Goal: Contribute content: Add original content to the website for others to see

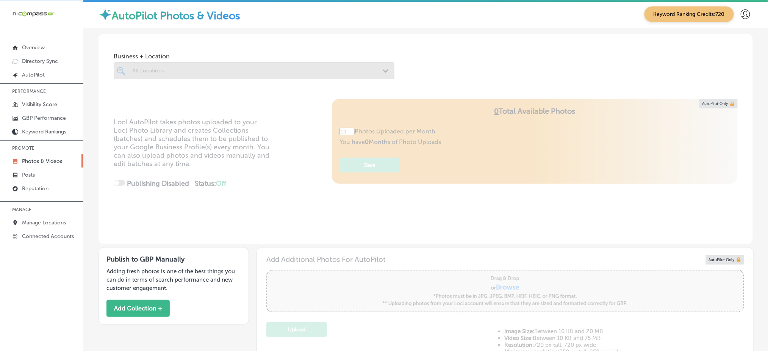
scroll to position [2, 0]
type input "5"
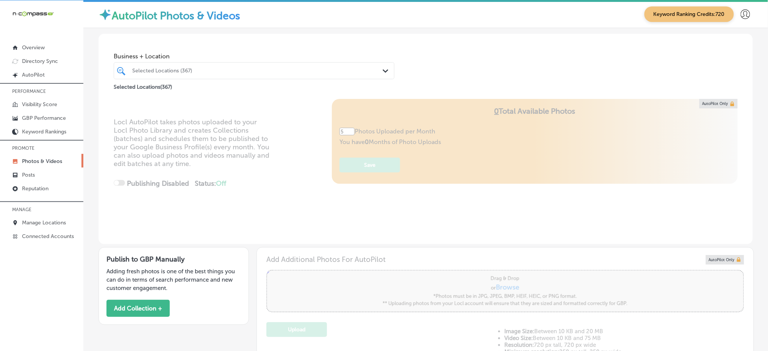
click at [273, 71] on div "Selected Locations (367)" at bounding box center [257, 70] width 251 height 6
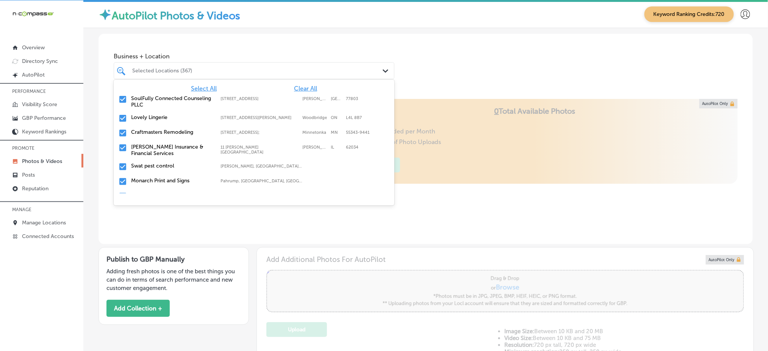
click at [273, 71] on div "Selected Locations (367)" at bounding box center [257, 70] width 251 height 6
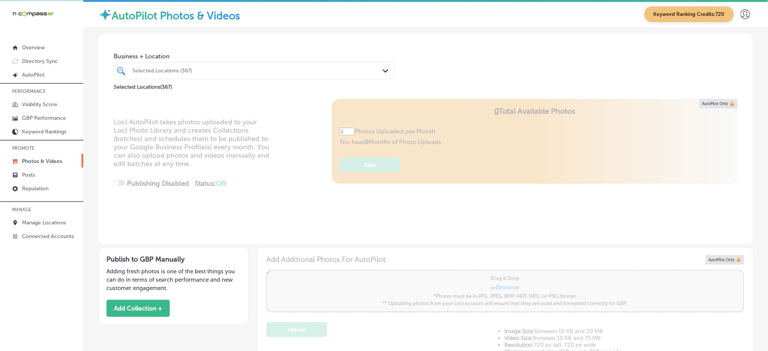
click at [273, 71] on div "Selected Locations (367)" at bounding box center [257, 70] width 251 height 6
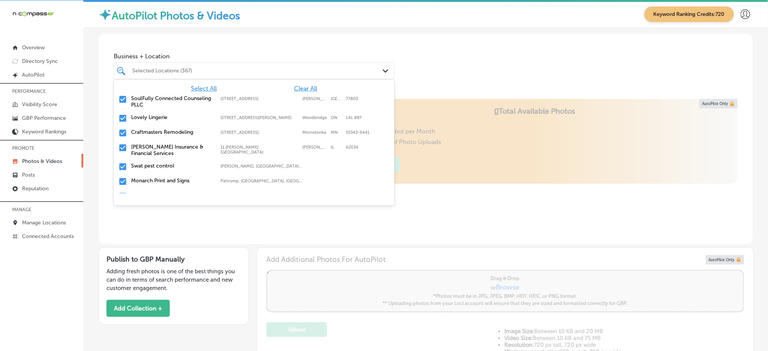
click at [300, 89] on span "Clear All" at bounding box center [305, 88] width 23 height 7
click at [299, 85] on span "Clear All" at bounding box center [305, 88] width 23 height 7
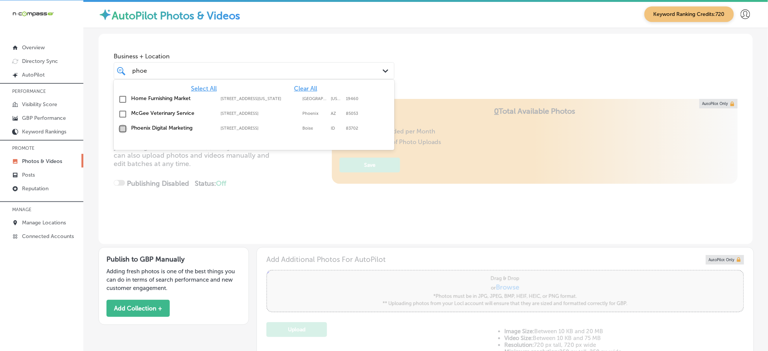
click at [120, 130] on input "checkbox" at bounding box center [122, 128] width 9 height 9
type input "phoe"
click at [434, 64] on div "Business + Location option [STREET_ADDRESS]. option [STREET_ADDRESS]. 4 results…" at bounding box center [425, 63] width 654 height 58
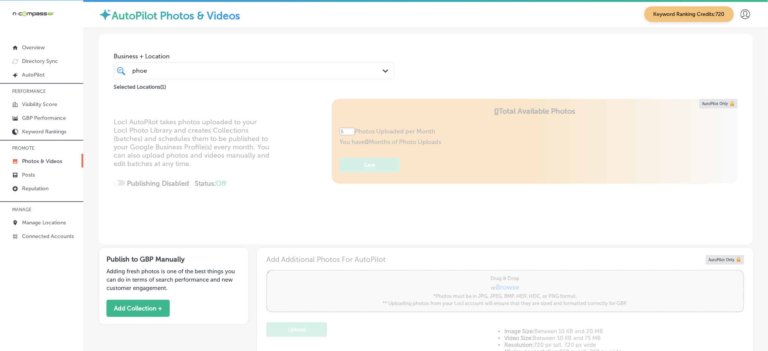
click at [333, 72] on div "phoe phoe" at bounding box center [241, 71] width 220 height 10
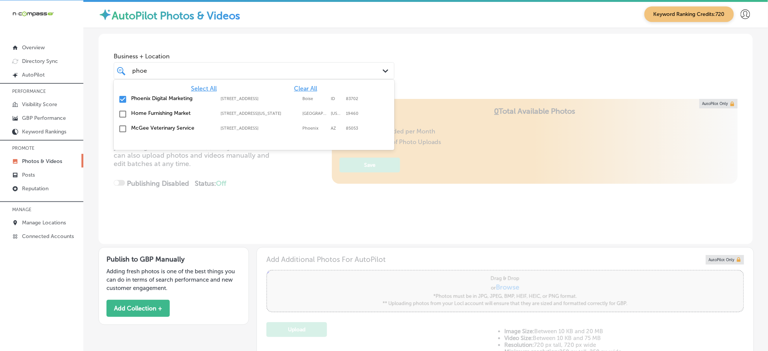
click at [333, 72] on div "phoe phoe" at bounding box center [241, 71] width 220 height 10
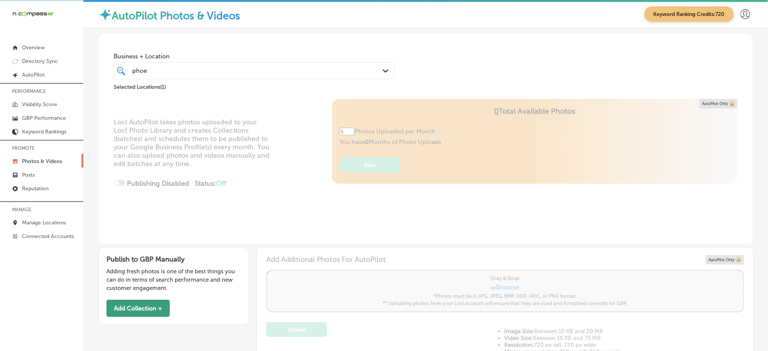
click at [137, 309] on button "Add Collection +" at bounding box center [137, 308] width 63 height 17
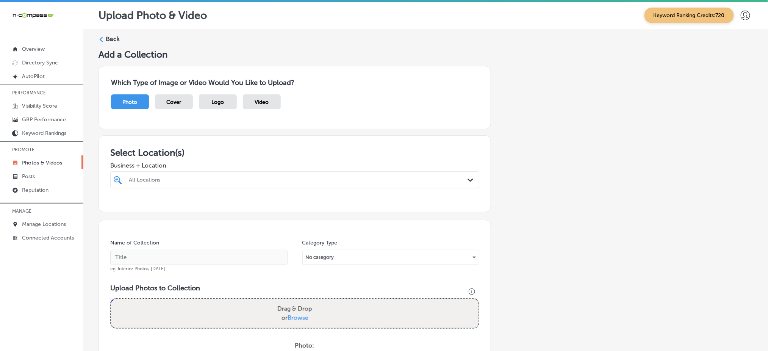
click at [183, 183] on div at bounding box center [278, 180] width 300 height 10
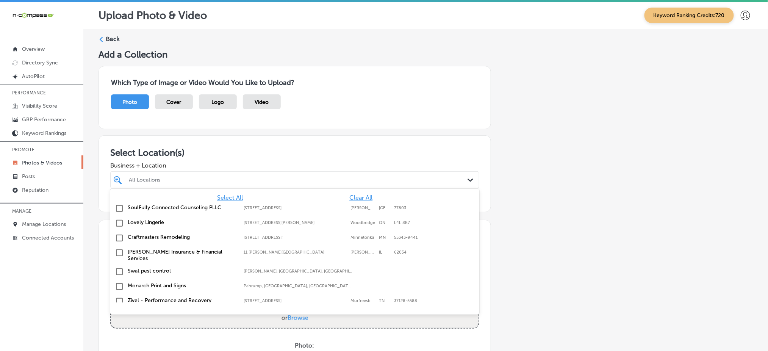
click at [349, 195] on span "Clear All" at bounding box center [360, 197] width 23 height 7
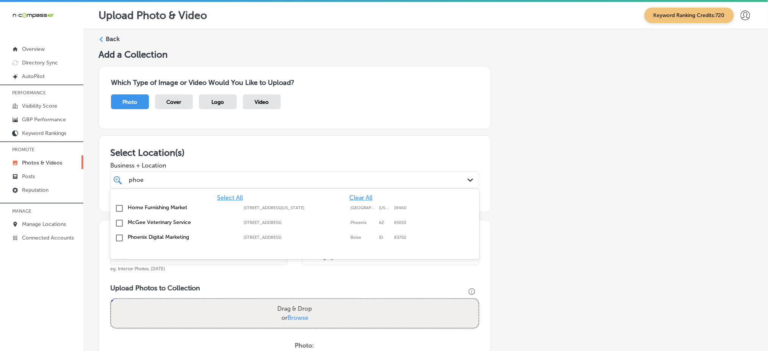
click at [173, 234] on label "Phoenix Digital Marketing" at bounding box center [182, 237] width 108 height 6
type input "phoe"
click at [210, 158] on div "Business + Location option [STREET_ADDRESS]. option [STREET_ADDRESS]. 4 results…" at bounding box center [294, 173] width 369 height 30
click at [208, 175] on div "phoe phoe" at bounding box center [278, 180] width 300 height 10
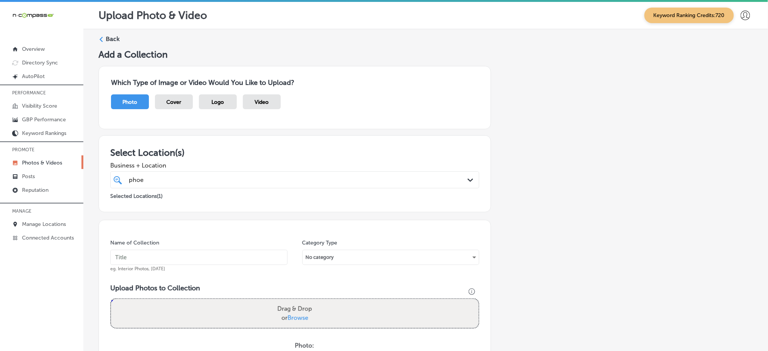
click at [161, 258] on input "text" at bounding box center [198, 257] width 177 height 15
click at [164, 252] on input "phoenix-digital-[DATE]" at bounding box center [198, 257] width 177 height 15
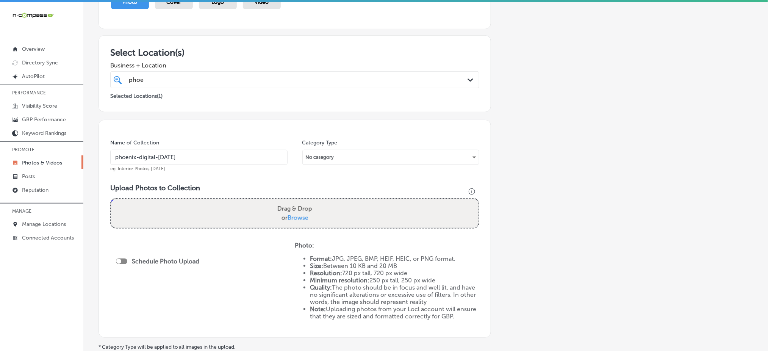
scroll to position [101, 0]
type input "phoenix-digital-[DATE]"
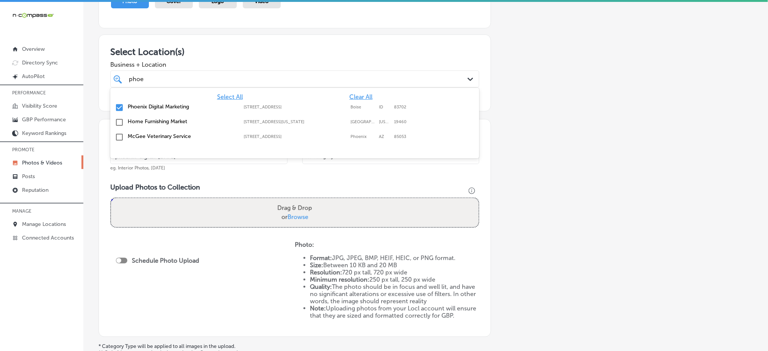
click at [233, 75] on div "phoe phoe" at bounding box center [278, 79] width 300 height 10
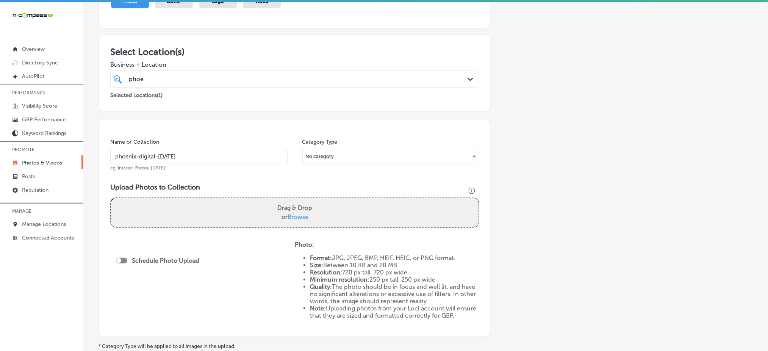
click at [295, 218] on span "Browse" at bounding box center [297, 216] width 21 height 7
click at [295, 200] on input "Drag & Drop or Browse" at bounding box center [294, 199] width 367 height 2
type input "C:\fakepath\indoor-billboards-digital-marketing-campaigns-phoenix-digital-marke…"
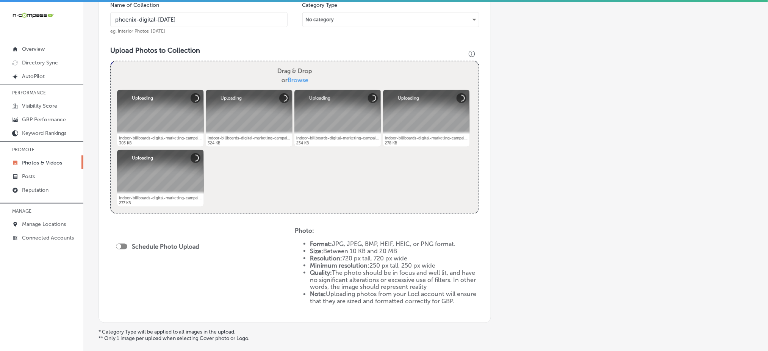
scroll to position [252, 0]
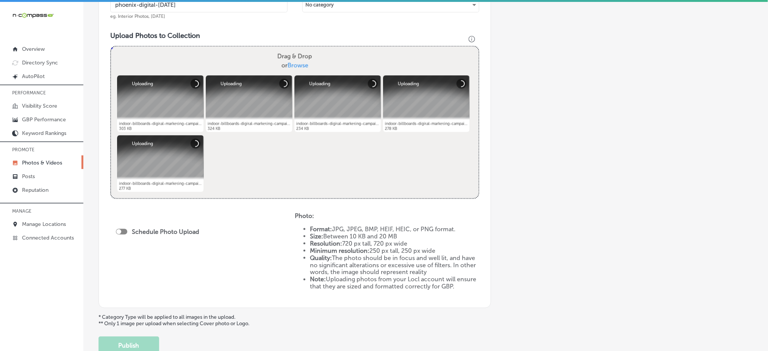
click at [123, 232] on div at bounding box center [121, 232] width 11 height 6
checkbox input "true"
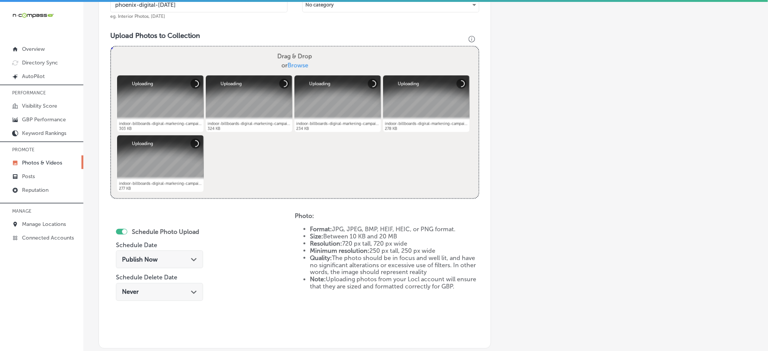
click at [136, 259] on span "Publish Now" at bounding box center [140, 259] width 36 height 7
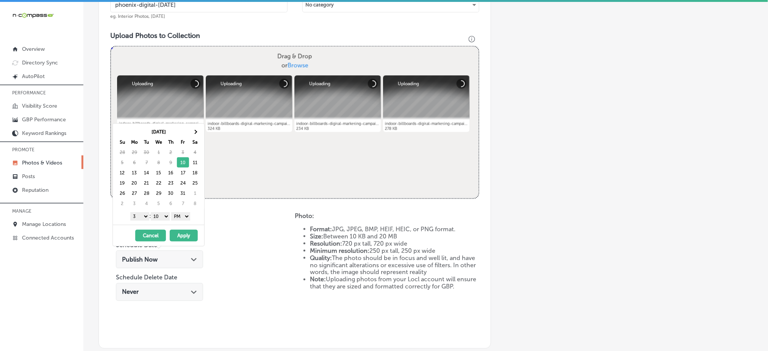
click at [139, 210] on div "1 2 3 4 5 6 7 8 9 10 11 12 : 00 10 20 30 40 50 AM PM" at bounding box center [160, 215] width 88 height 11
click at [139, 214] on select "1 2 3 4 5 6 7 8 9 10 11 12" at bounding box center [139, 216] width 19 height 8
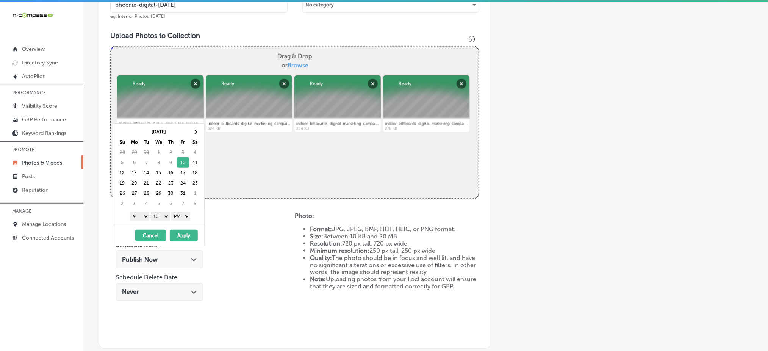
click at [159, 215] on select "00 10 20 30 40 50" at bounding box center [160, 216] width 19 height 8
click at [179, 235] on button "Apply" at bounding box center [184, 235] width 28 height 12
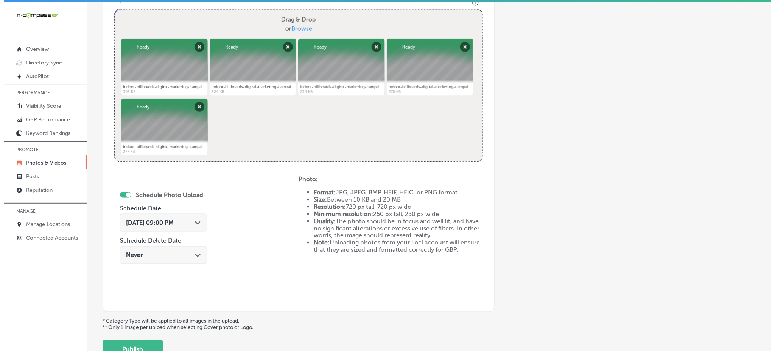
scroll to position [344, 0]
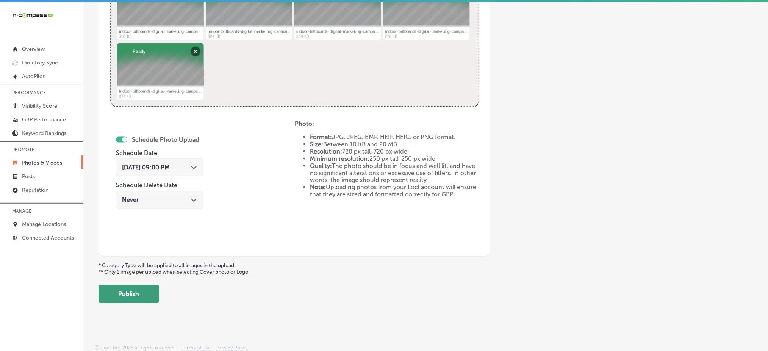
click at [152, 285] on button "Publish" at bounding box center [128, 294] width 61 height 18
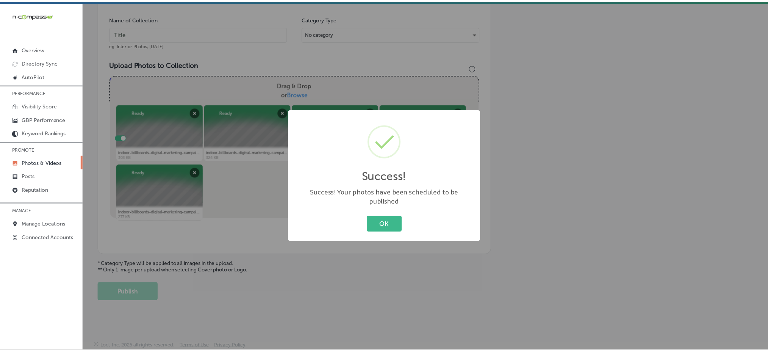
scroll to position [222, 0]
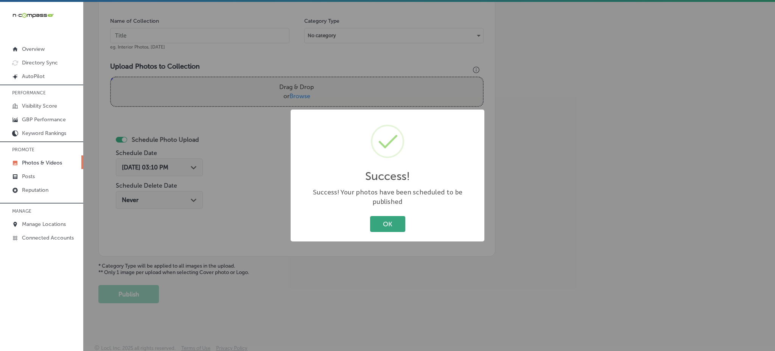
click at [395, 219] on button "OK" at bounding box center [387, 224] width 35 height 16
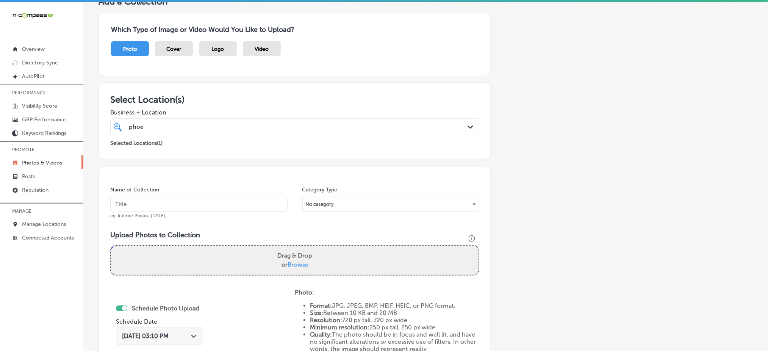
scroll to position [20, 0]
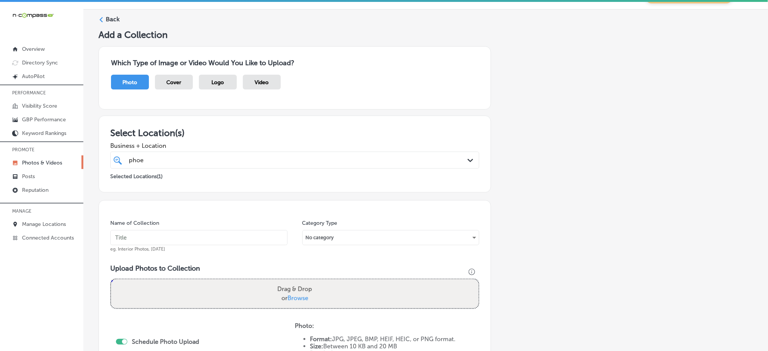
click at [155, 160] on div "phoe phoe" at bounding box center [278, 160] width 300 height 10
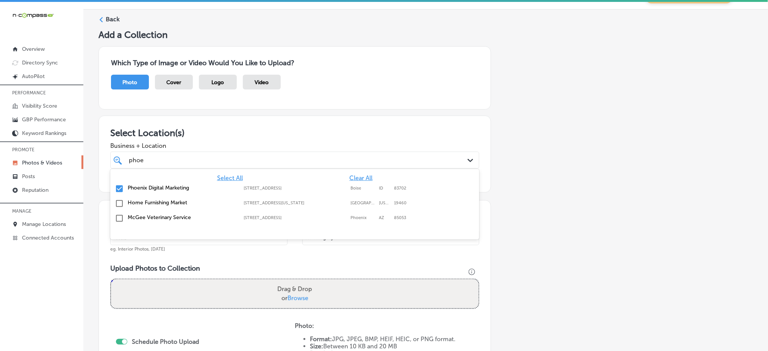
click at [155, 160] on div "phoe phoe" at bounding box center [278, 160] width 300 height 10
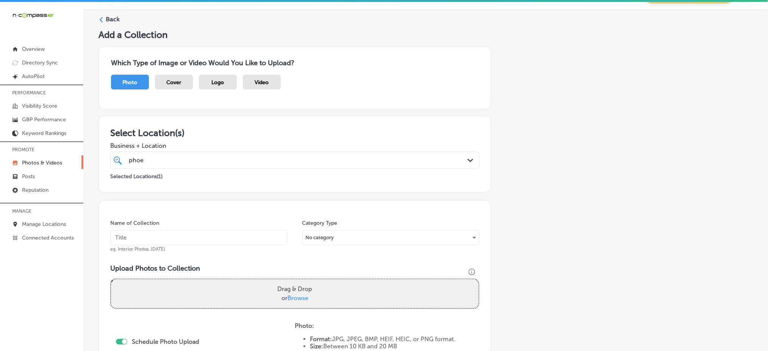
click at [136, 240] on input "text" at bounding box center [198, 237] width 177 height 15
paste input "phoenix-digital-[DATE]"
type input "phoenix-digital-[DATE]"
click at [299, 295] on span "Browse" at bounding box center [297, 297] width 21 height 7
click at [299, 281] on input "Drag & Drop or Browse" at bounding box center [294, 280] width 367 height 2
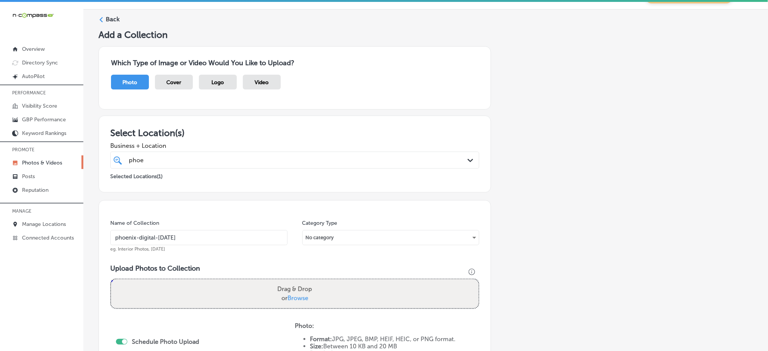
type input "C:\fakepath\indoor-billboards-digital-marketing-campaigns-phoenix-digital-marke…"
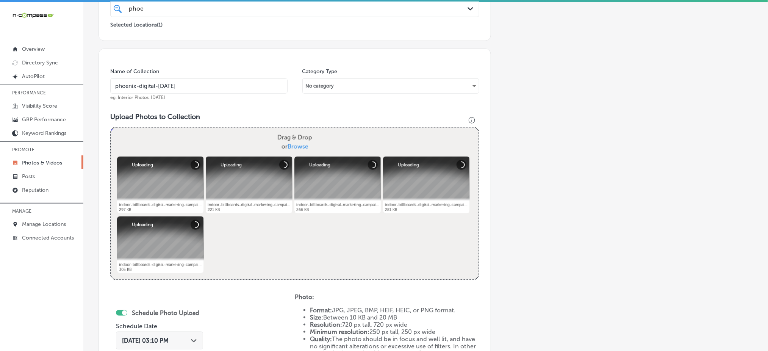
scroll to position [272, 0]
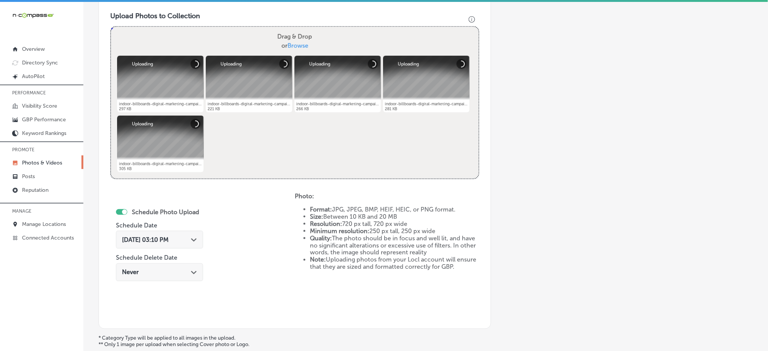
click at [169, 240] on span "[DATE] 03:10 PM" at bounding box center [145, 239] width 47 height 7
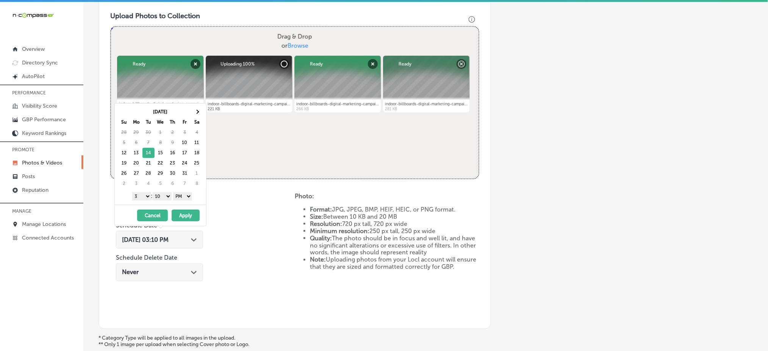
click at [138, 198] on select "1 2 3 4 5 6 7 8 9 10 11 12" at bounding box center [141, 196] width 19 height 8
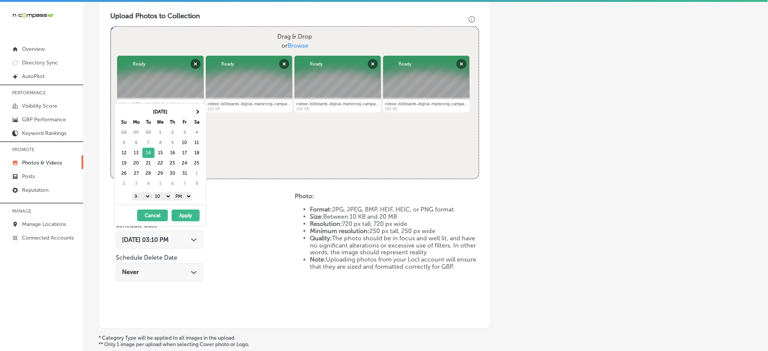
drag, startPoint x: 161, startPoint y: 193, endPoint x: 162, endPoint y: 199, distance: 5.7
click at [161, 193] on select "00 10 20 30 40 50" at bounding box center [162, 196] width 19 height 8
click at [191, 214] on button "Apply" at bounding box center [186, 215] width 28 height 12
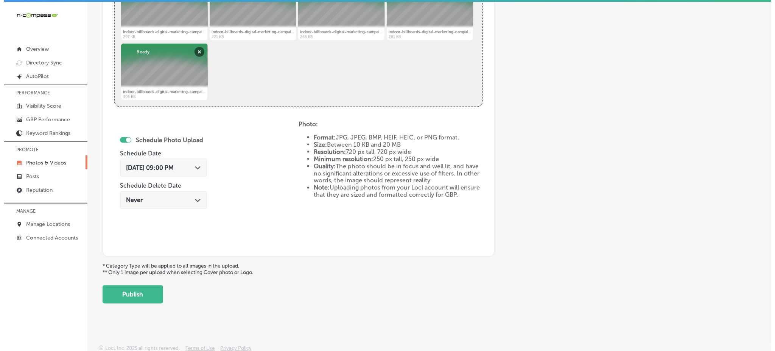
scroll to position [344, 0]
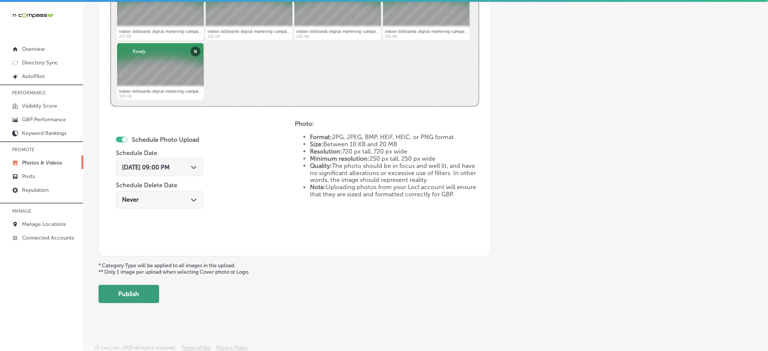
click at [143, 288] on button "Publish" at bounding box center [128, 294] width 61 height 18
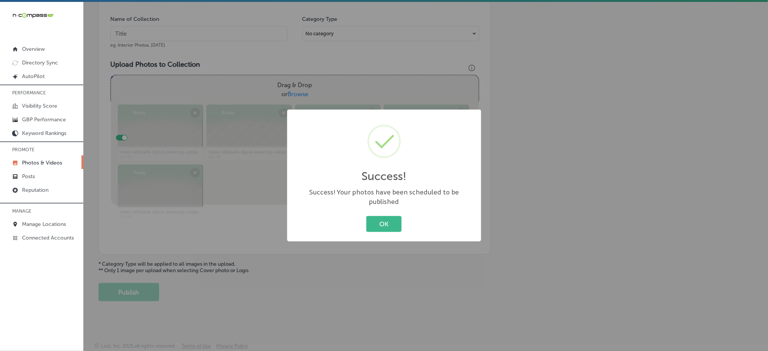
scroll to position [222, 0]
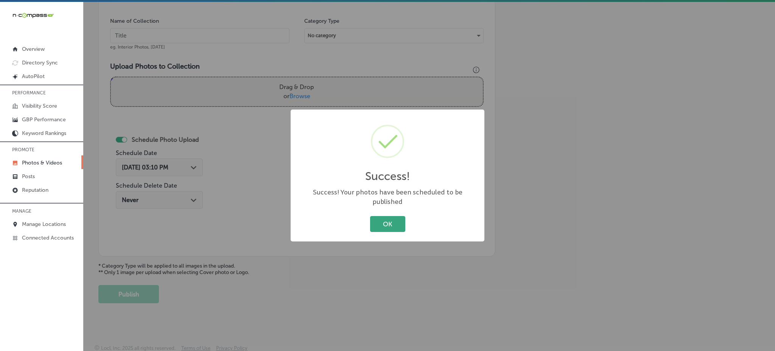
click at [384, 216] on button "OK" at bounding box center [387, 224] width 35 height 16
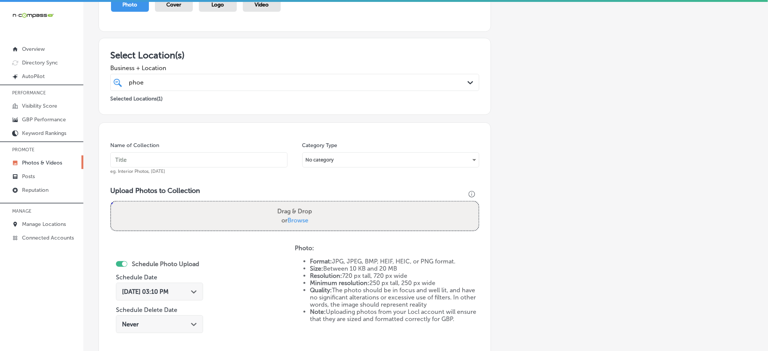
scroll to position [70, 0]
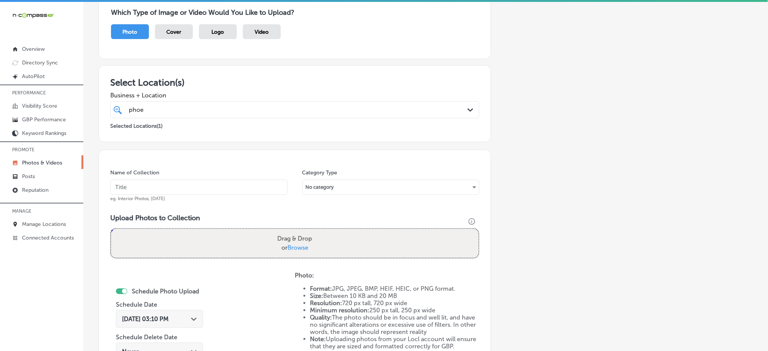
click at [165, 191] on input "text" at bounding box center [198, 186] width 177 height 15
paste input "phoenix-digital-[DATE]"
type input "phoenix-digital-[DATE]"
click at [300, 247] on span "Browse" at bounding box center [297, 247] width 21 height 7
click at [300, 231] on input "Drag & Drop or Browse" at bounding box center [294, 230] width 367 height 2
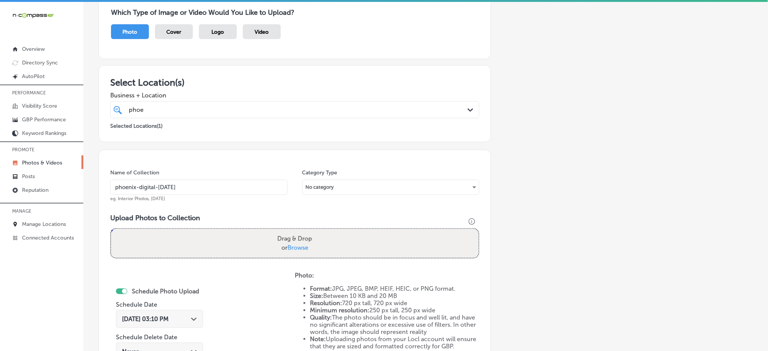
type input "C:\fakepath\indoor-billboards-digital-marketing-campaigns-phoenix-digital-marke…"
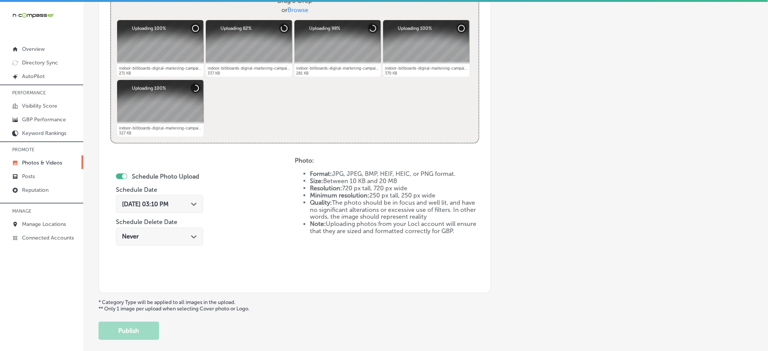
scroll to position [344, 0]
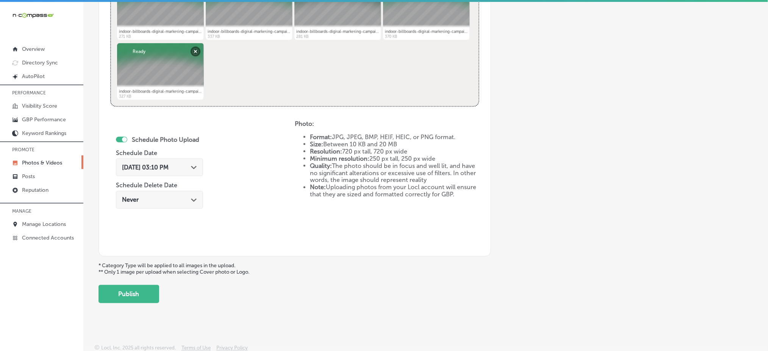
click at [137, 169] on div "[DATE] 03:10 PM Path Created with Sketch." at bounding box center [159, 167] width 87 height 18
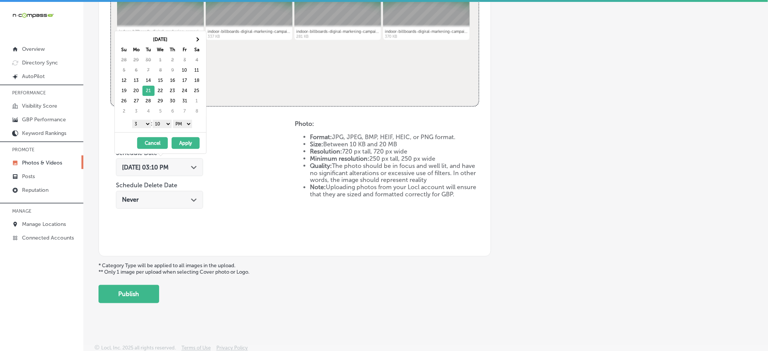
click at [136, 121] on select "1 2 3 4 5 6 7 8 9 10 11 12" at bounding box center [141, 124] width 19 height 8
click at [167, 123] on select "00 10 20 30 40 50" at bounding box center [162, 124] width 19 height 8
click at [190, 142] on button "Apply" at bounding box center [186, 143] width 28 height 12
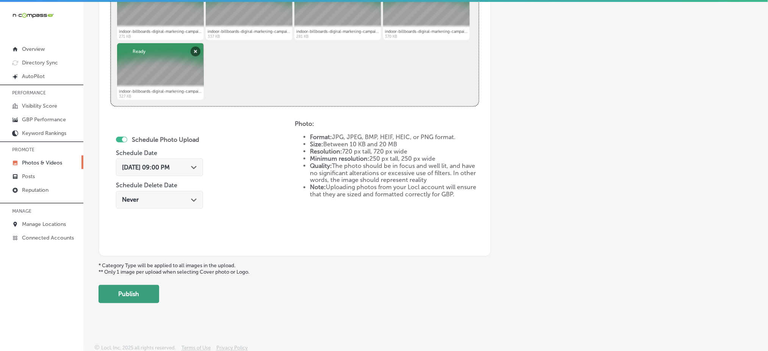
click at [108, 290] on button "Publish" at bounding box center [128, 294] width 61 height 18
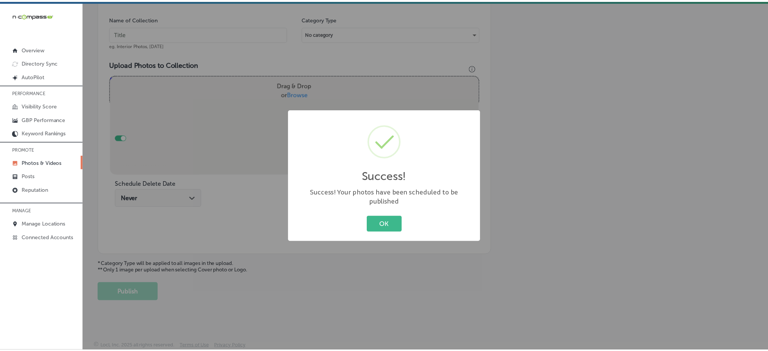
scroll to position [222, 0]
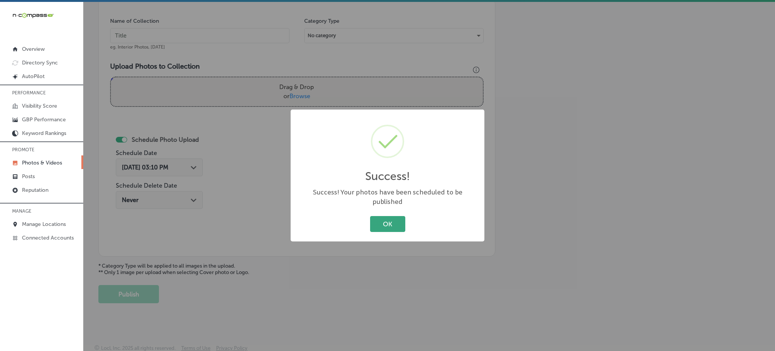
click at [395, 222] on button "OK" at bounding box center [387, 224] width 35 height 16
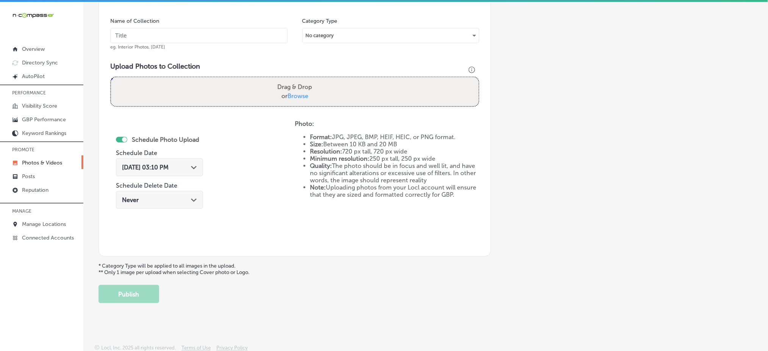
click at [154, 37] on input "text" at bounding box center [198, 35] width 177 height 15
paste input "phoenix-digital-[DATE]"
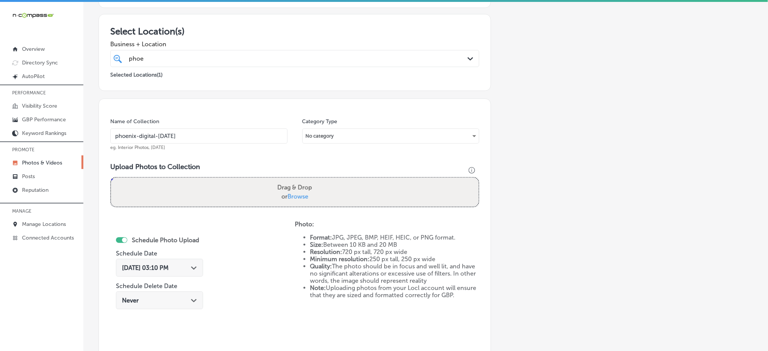
scroll to position [120, 0]
type input "phoenix-digital-[DATE]"
click at [193, 60] on div "phoe phoe" at bounding box center [278, 59] width 300 height 10
click at [293, 193] on span "Browse" at bounding box center [297, 196] width 21 height 7
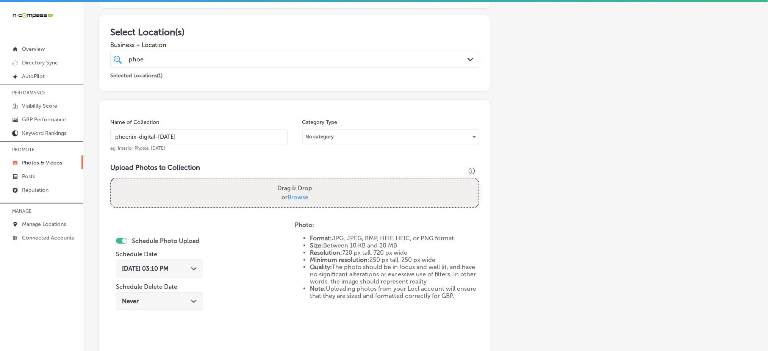
click at [293, 181] on input "Drag & Drop or Browse" at bounding box center [294, 179] width 367 height 2
type input "C:\fakepath\indoor-billboards-digital-marketing-campaigns-phoenix-digital-marke…"
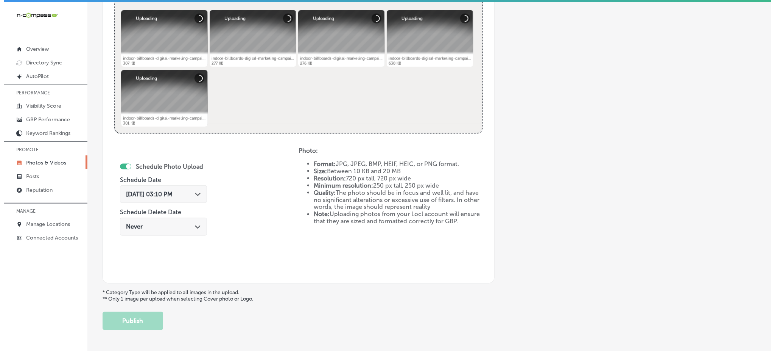
scroll to position [323, 0]
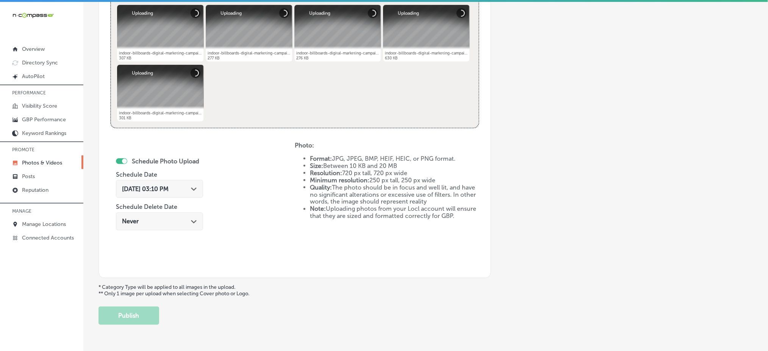
click at [132, 182] on div "[DATE] 03:10 PM Path Created with Sketch." at bounding box center [159, 189] width 87 height 18
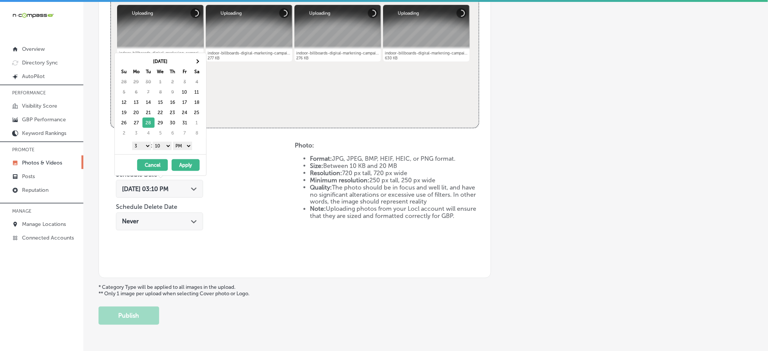
click at [148, 148] on select "1 2 3 4 5 6 7 8 9 10 11 12" at bounding box center [141, 146] width 19 height 8
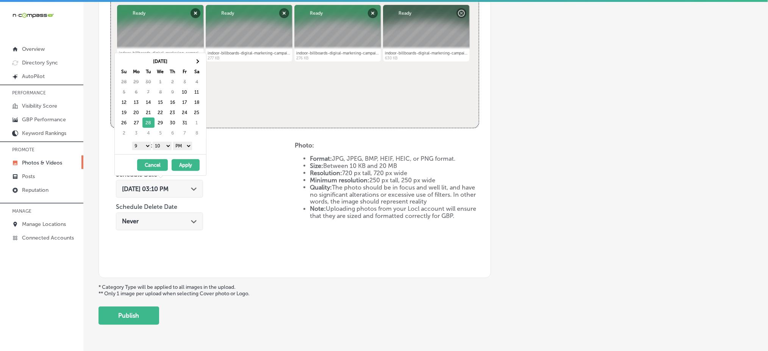
click at [162, 143] on select "00 10 20 30 40 50" at bounding box center [162, 146] width 19 height 8
click at [184, 165] on button "Apply" at bounding box center [186, 165] width 28 height 12
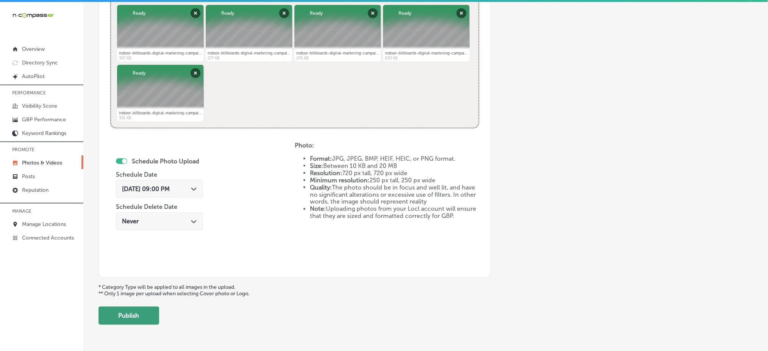
click at [149, 312] on button "Publish" at bounding box center [128, 315] width 61 height 18
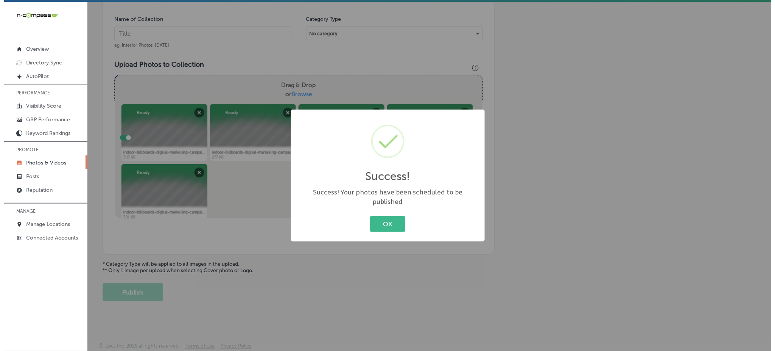
scroll to position [222, 0]
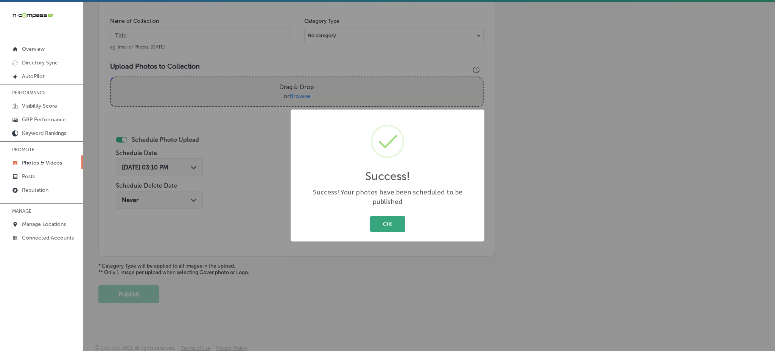
click at [397, 216] on button "OK" at bounding box center [387, 224] width 35 height 16
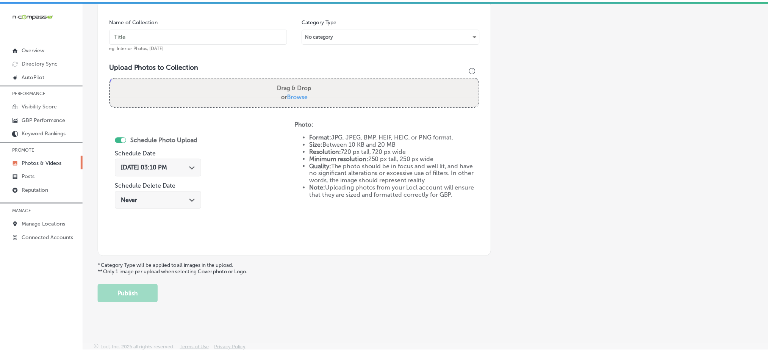
scroll to position [2, 0]
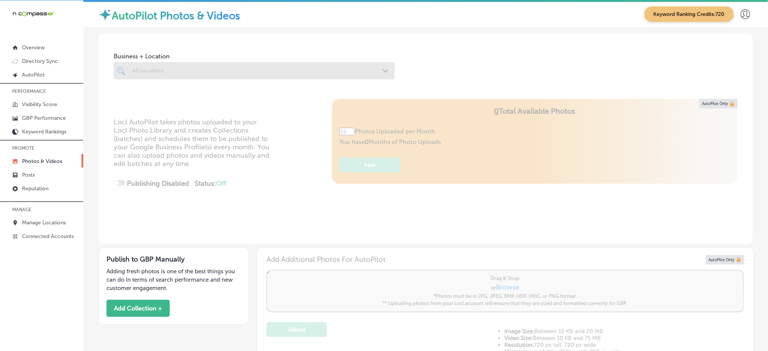
type input "5"
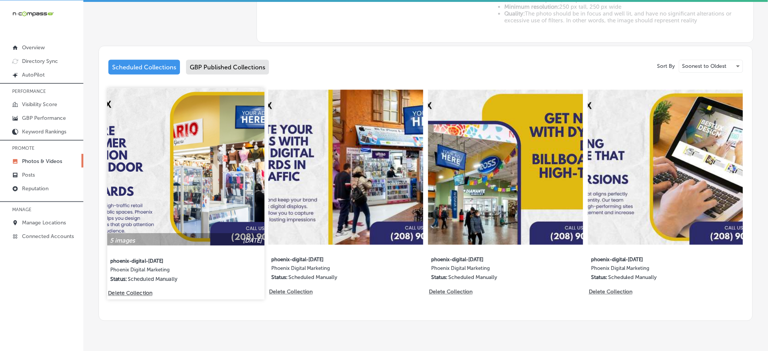
scroll to position [353, 0]
